Goal: Register for event/course

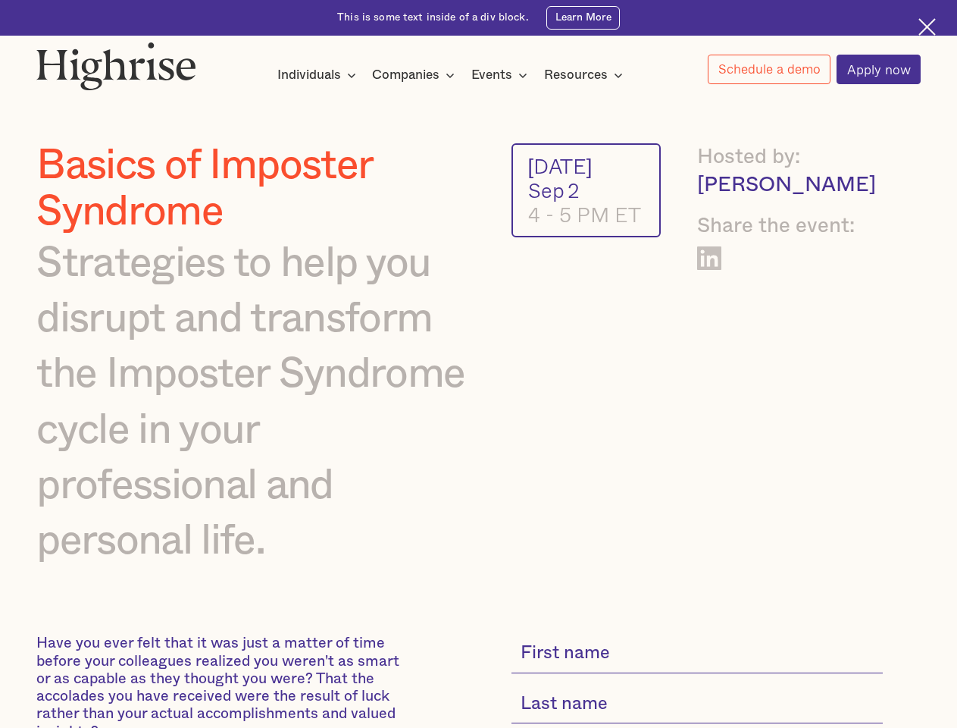
click at [117, 62] on img at bounding box center [116, 66] width 160 height 49
click at [317, 76] on div "Individuals" at bounding box center [309, 75] width 64 height 18
click at [416, 76] on div "Companies" at bounding box center [405, 75] width 67 height 18
click at [503, 76] on div "Events" at bounding box center [491, 75] width 41 height 18
click at [588, 76] on div "Resources" at bounding box center [576, 75] width 64 height 18
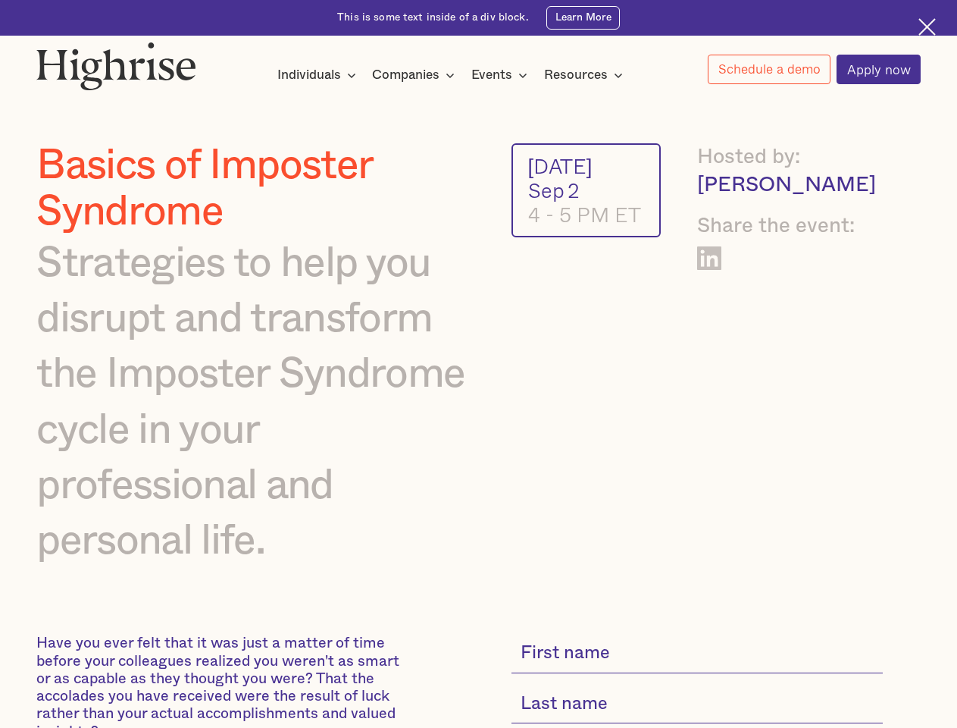
click at [769, 70] on link "Schedule a demo" at bounding box center [769, 70] width 123 height 30
